Goal: Task Accomplishment & Management: Manage account settings

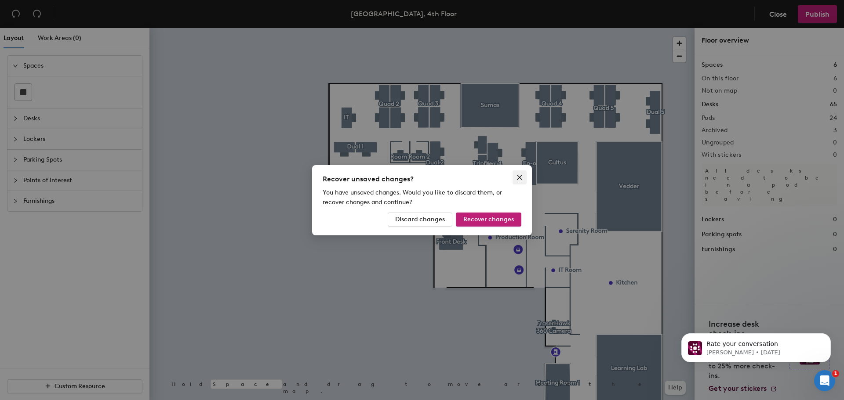
click at [518, 179] on icon "close" at bounding box center [519, 176] width 5 height 5
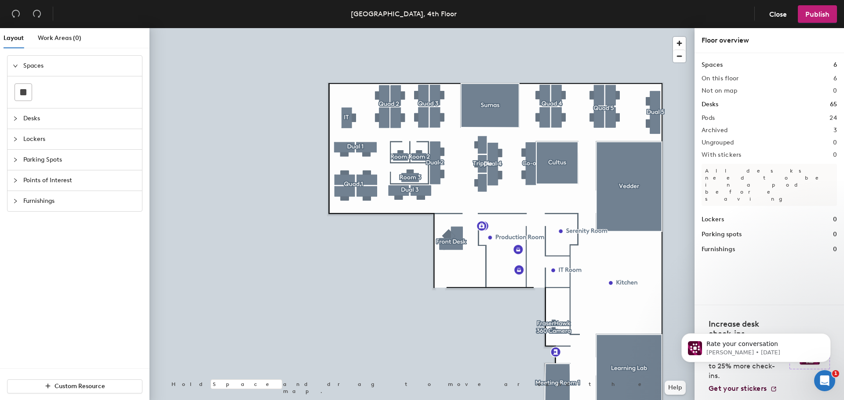
click at [345, 28] on div at bounding box center [421, 28] width 545 height 0
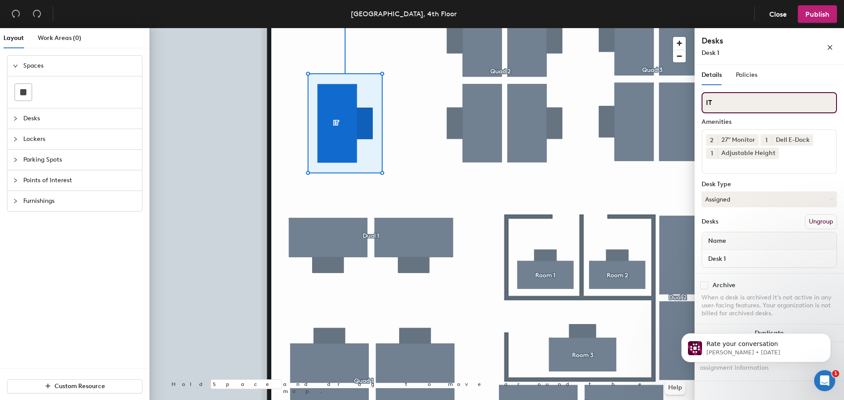
click at [720, 106] on input "IT" at bounding box center [768, 102] width 135 height 21
type input "IT Desk"
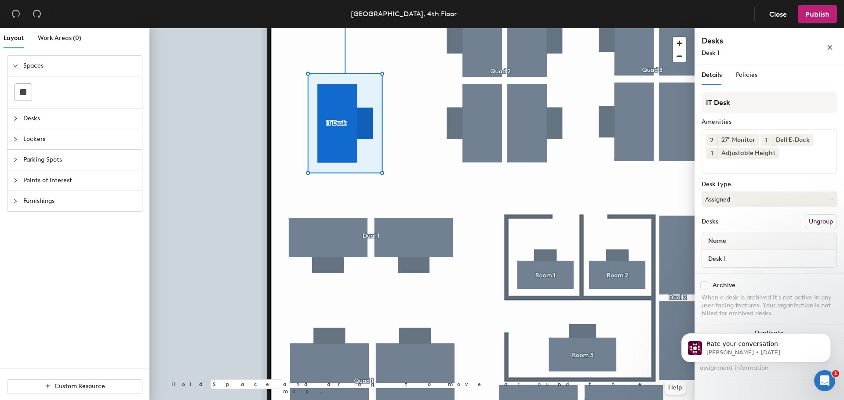
click at [709, 391] on div "Details Policies IT Desk Amenities 2 27" Monitor 1 Dell E-Dock 1 Adjustable Hei…" at bounding box center [768, 234] width 149 height 339
click at [819, 15] on span "Publish" at bounding box center [817, 14] width 24 height 8
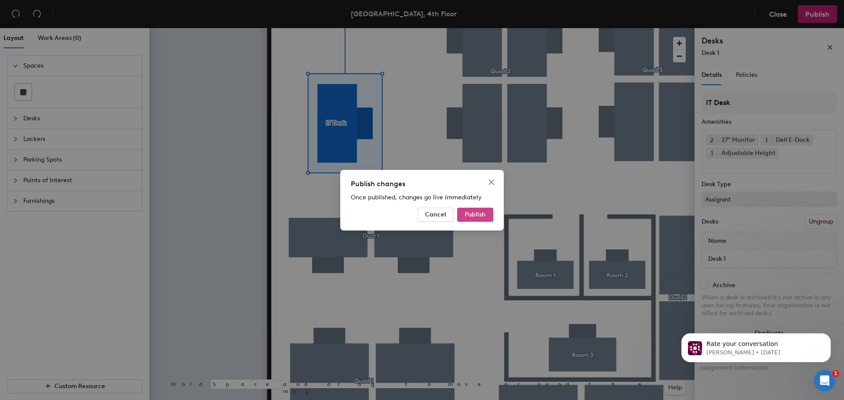
click at [473, 215] on span "Publish" at bounding box center [474, 214] width 21 height 7
